Goal: Information Seeking & Learning: Find specific fact

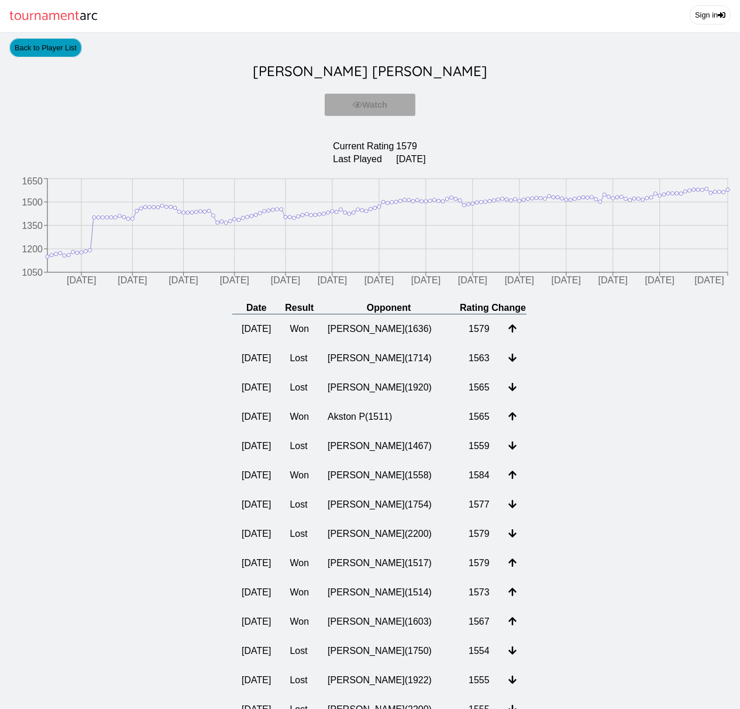
click at [47, 47] on link "Back to Player List" at bounding box center [45, 47] width 73 height 19
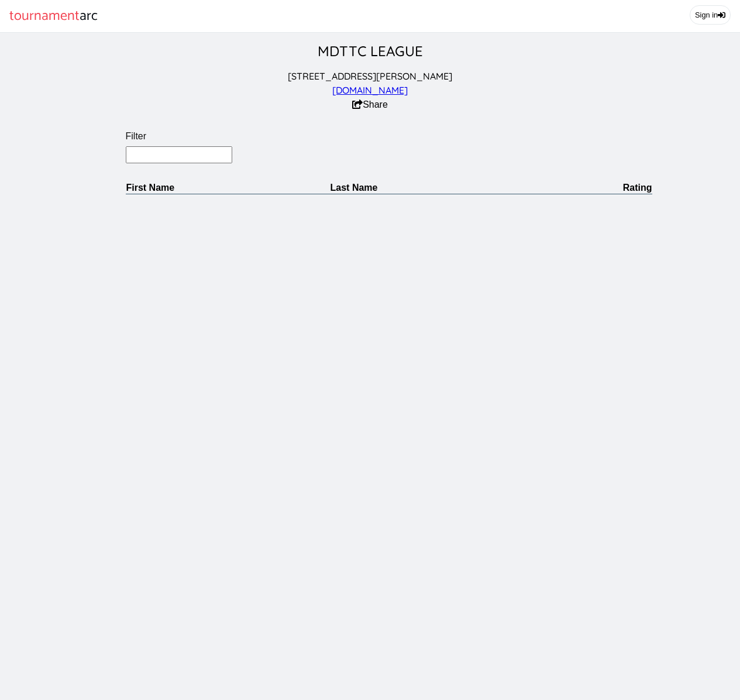
click at [157, 101] on section "[STREET_ADDRESS][PERSON_NAME] [DOMAIN_NAME] Share" at bounding box center [370, 90] width 740 height 43
click at [177, 161] on input "Filter" at bounding box center [179, 154] width 107 height 17
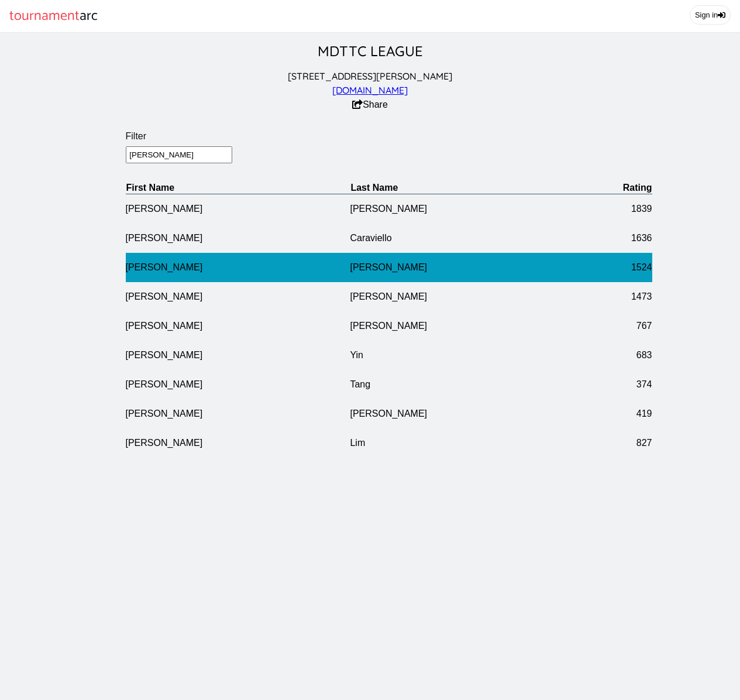
type input "[PERSON_NAME]"
click at [350, 277] on td "[PERSON_NAME]" at bounding box center [462, 267] width 225 height 29
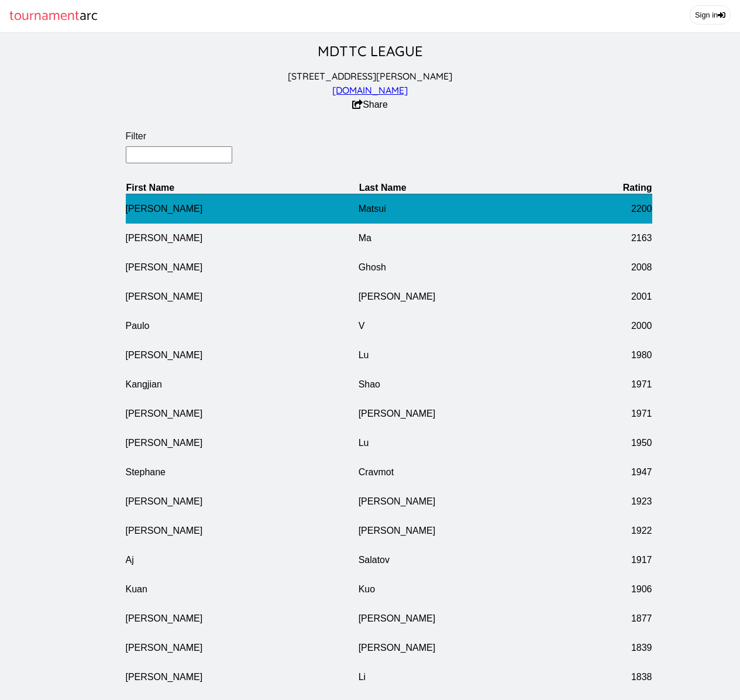
click at [185, 216] on td "[PERSON_NAME]" at bounding box center [242, 209] width 233 height 30
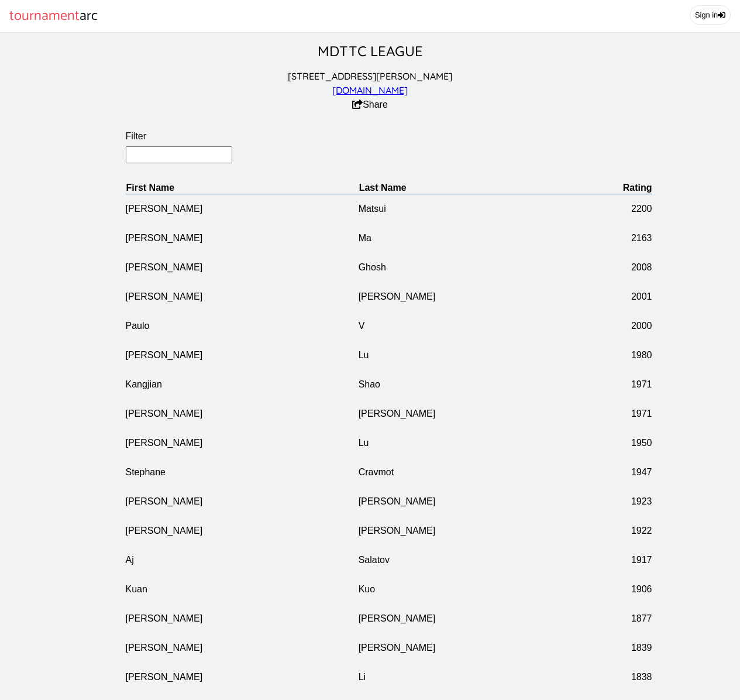
click at [150, 152] on input "Filter" at bounding box center [179, 154] width 107 height 17
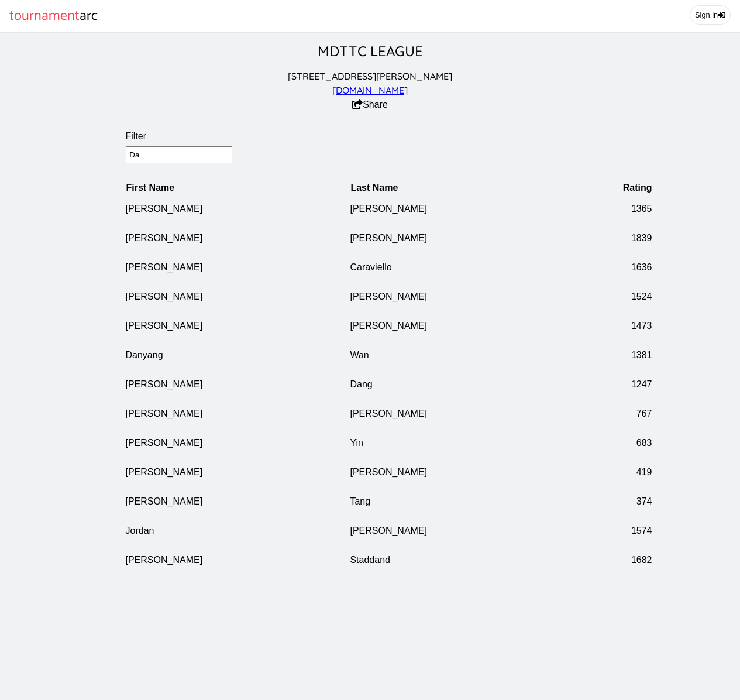
type input "D"
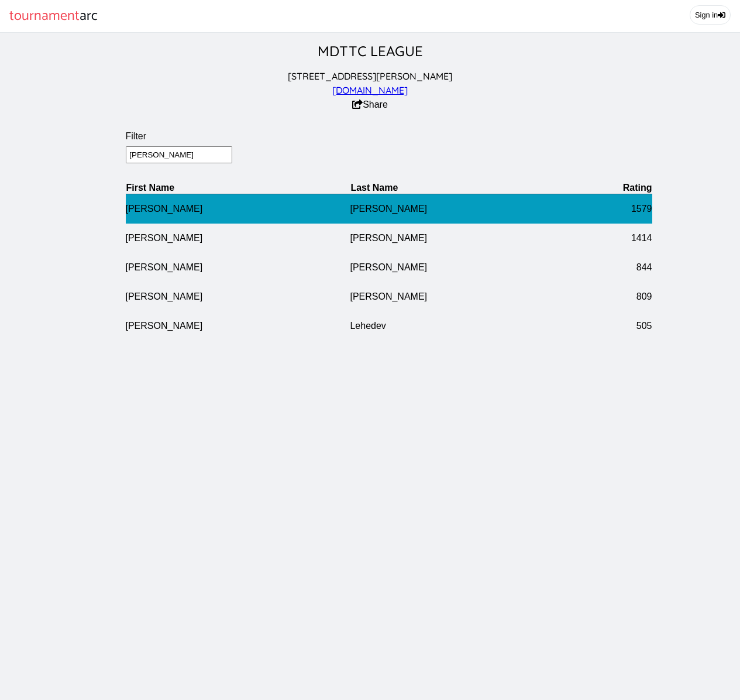
type input "[PERSON_NAME]"
click at [191, 214] on td "[PERSON_NAME]" at bounding box center [238, 209] width 225 height 30
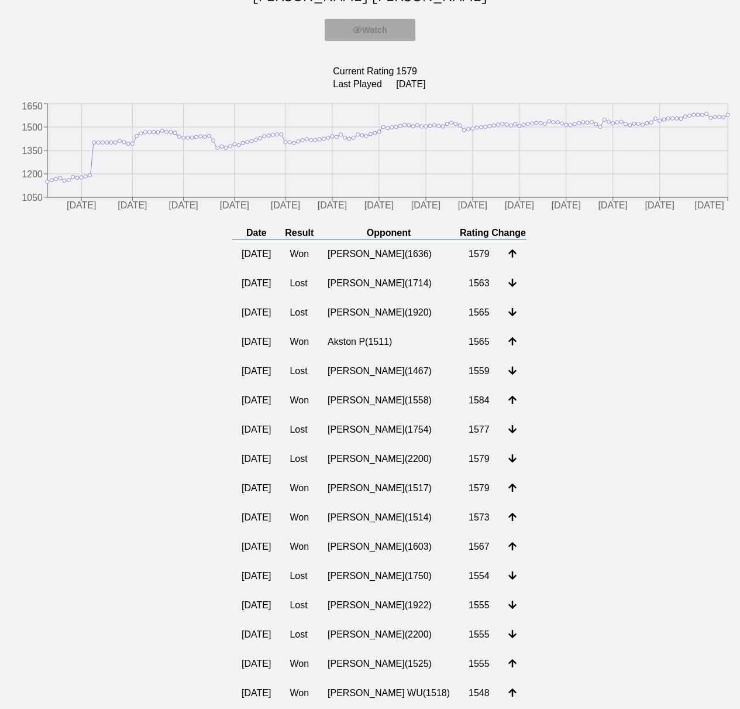
scroll to position [150, 0]
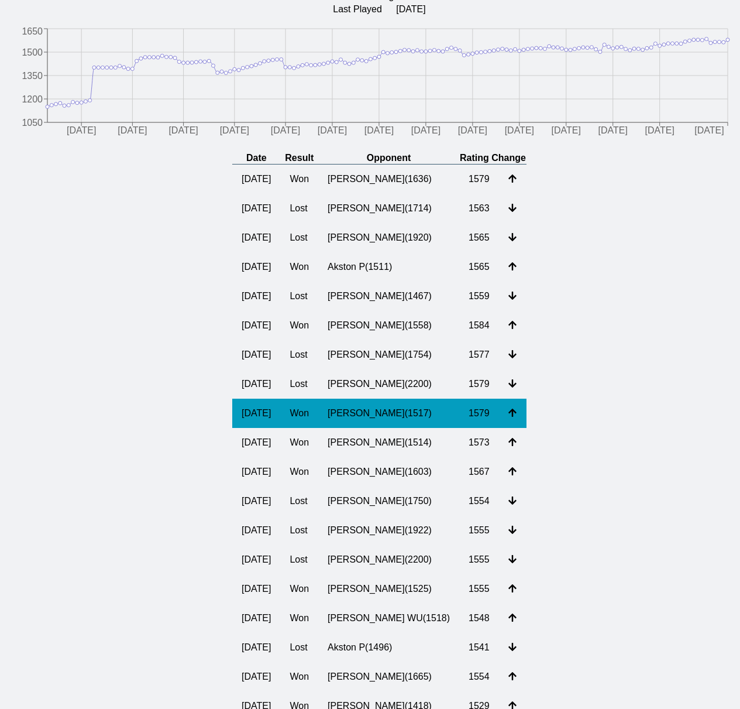
click at [357, 415] on td "[PERSON_NAME] ( 1517 )" at bounding box center [388, 412] width 141 height 29
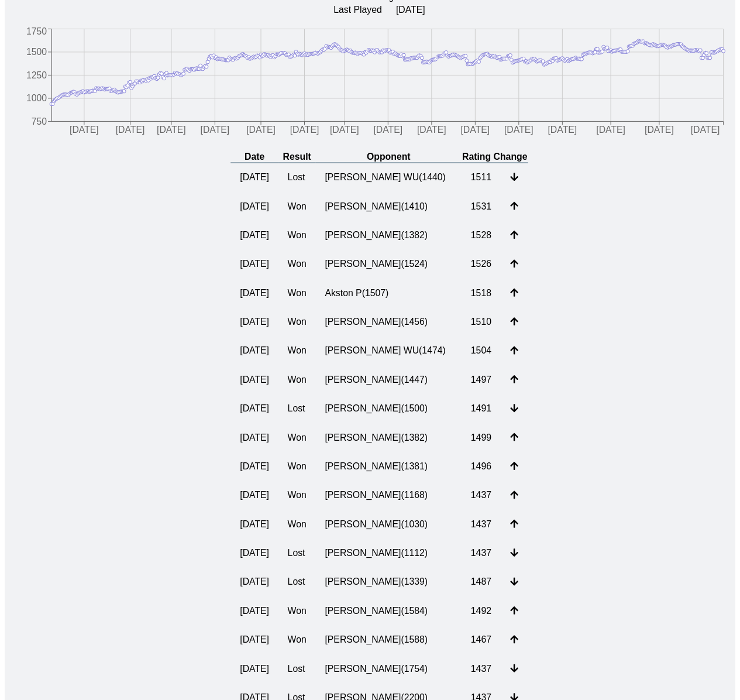
scroll to position [150, 0]
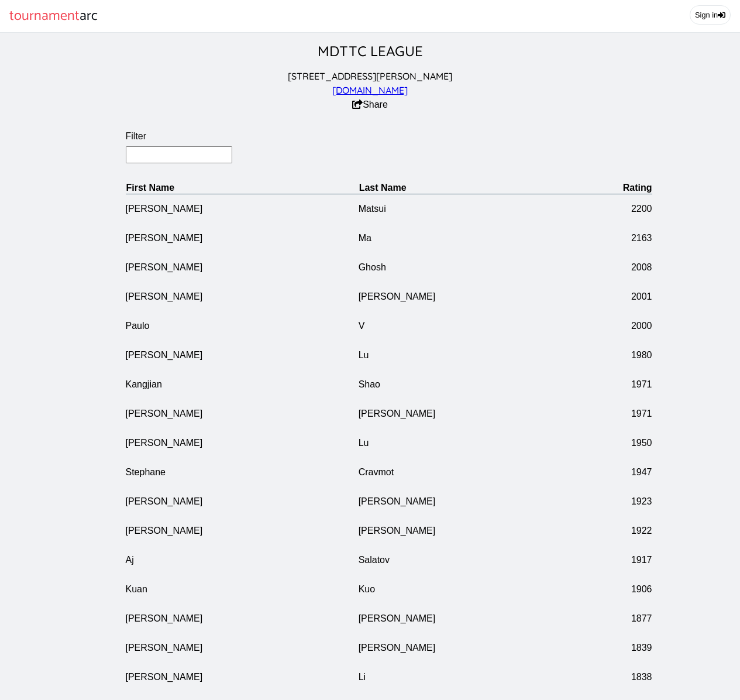
click at [161, 158] on input "Filter" at bounding box center [179, 154] width 107 height 17
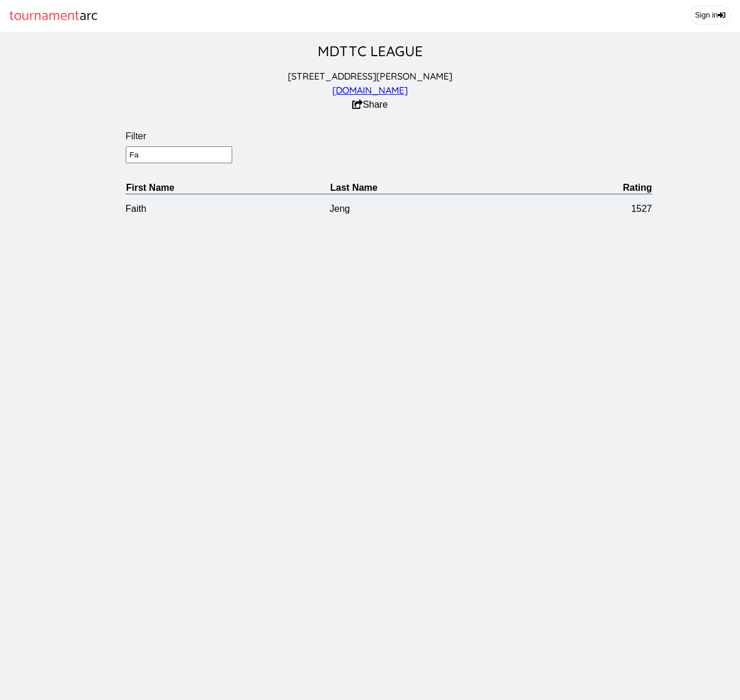
type input "F"
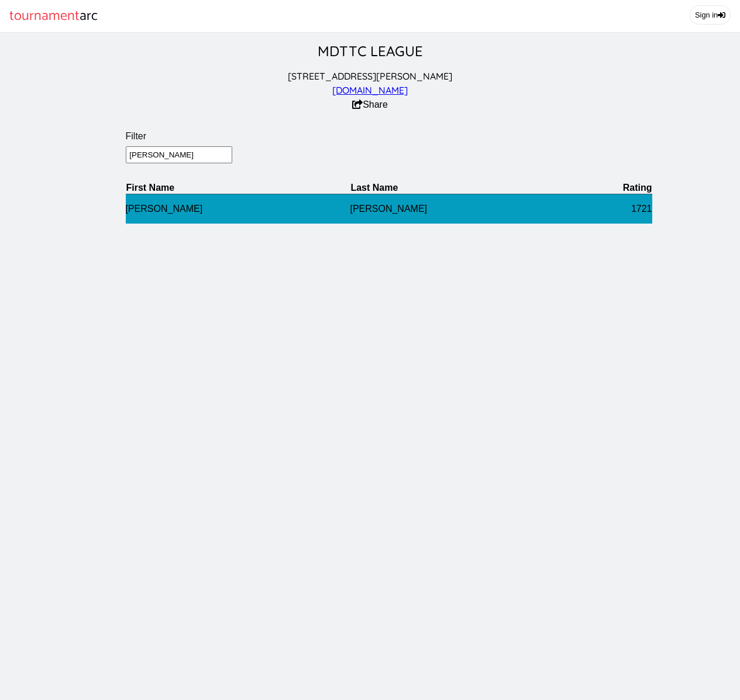
type input "[PERSON_NAME]"
click at [188, 200] on td "[PERSON_NAME]" at bounding box center [238, 209] width 225 height 30
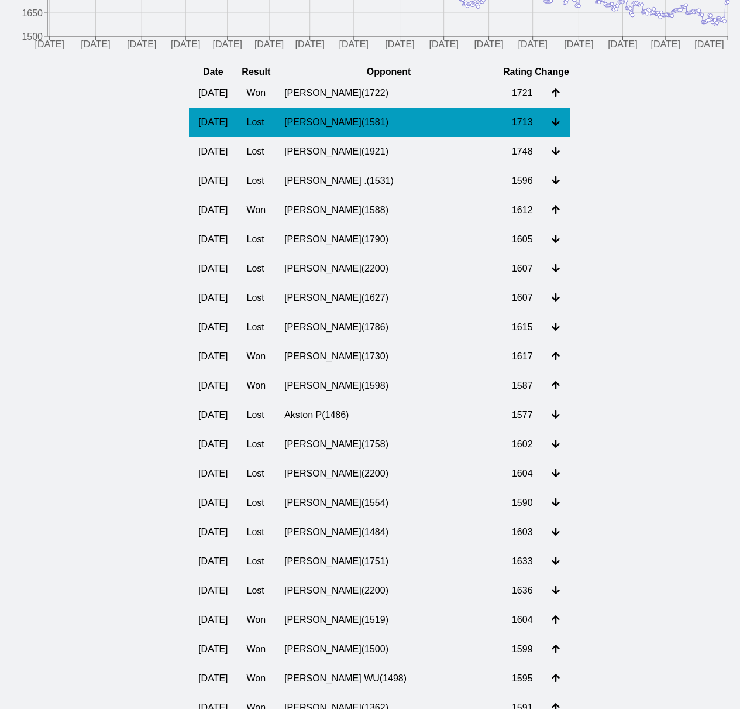
scroll to position [11, 0]
